Goal: Information Seeking & Learning: Learn about a topic

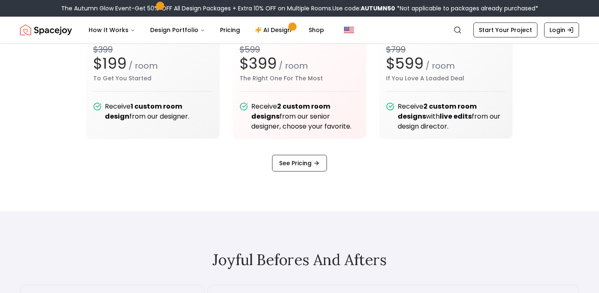
scroll to position [1076, 0]
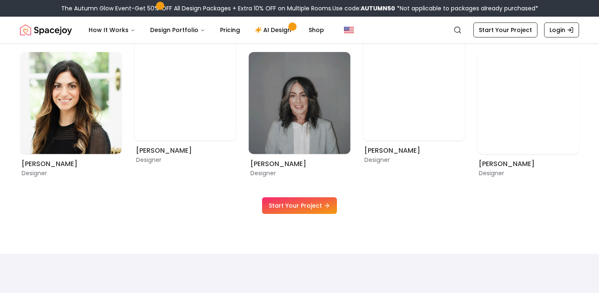
scroll to position [503, 0]
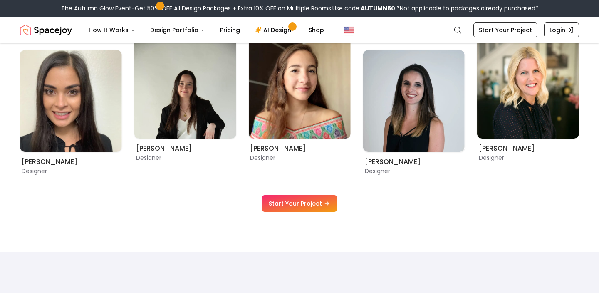
click at [271, 209] on link "Start Your Project" at bounding box center [299, 203] width 75 height 17
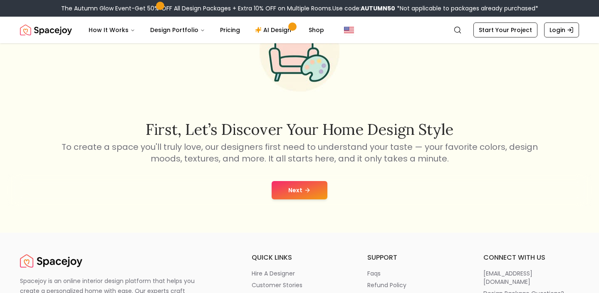
scroll to position [71, 0]
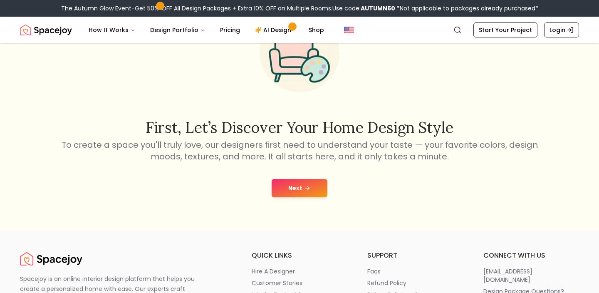
click at [291, 198] on div "Next" at bounding box center [300, 188] width 586 height 32
click at [294, 182] on button "Next" at bounding box center [300, 188] width 56 height 18
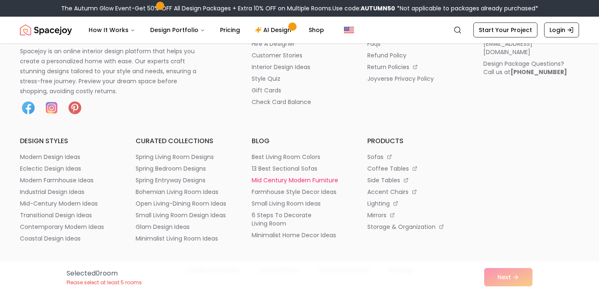
scroll to position [4976, 0]
click at [214, 205] on p "open living-dining room ideas" at bounding box center [181, 203] width 91 height 8
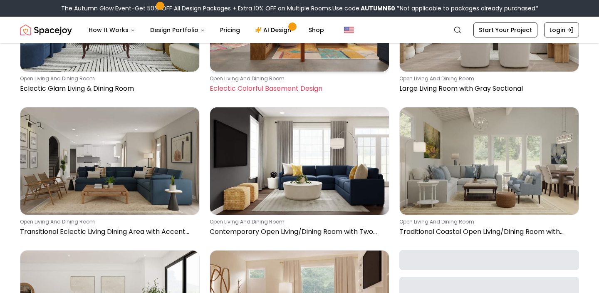
scroll to position [1013, 0]
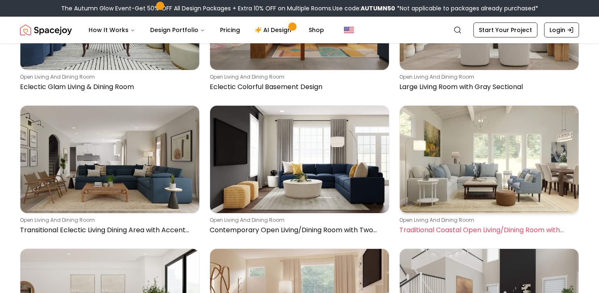
click at [513, 231] on p "Traditional Coastal Open Living/Dining Room with Sectional" at bounding box center [488, 230] width 177 height 10
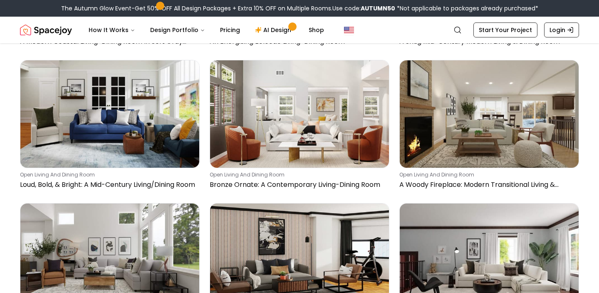
scroll to position [7224, 0]
